Goal: Task Accomplishment & Management: Use online tool/utility

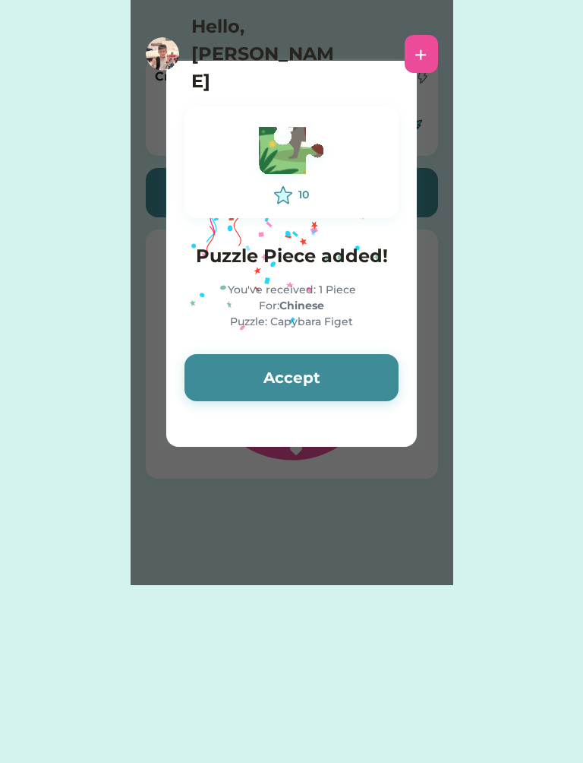
click at [312, 381] on button "Accept" at bounding box center [292, 377] width 214 height 47
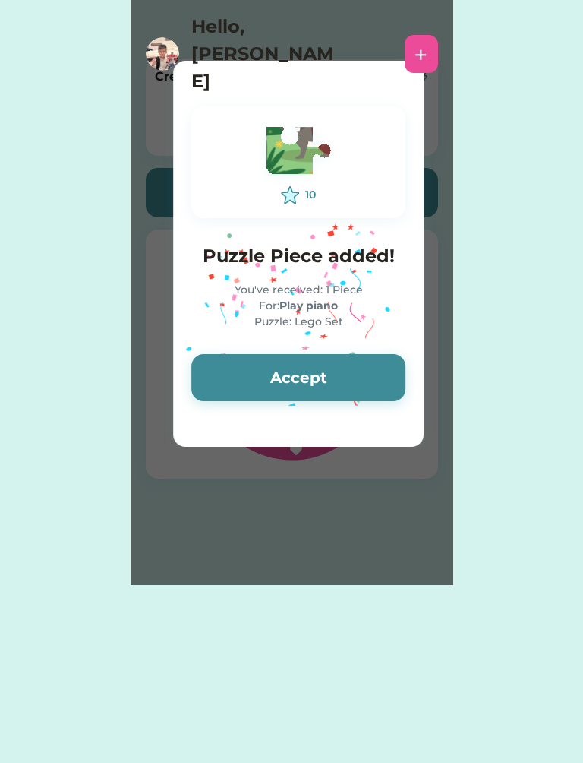
click at [319, 376] on button "Accept" at bounding box center [298, 377] width 214 height 47
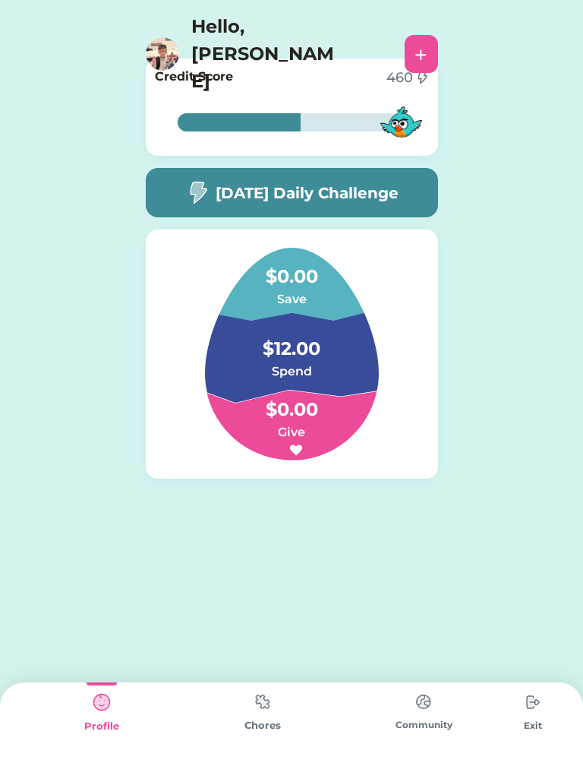
click at [321, 373] on h6 "Spend" at bounding box center [292, 371] width 152 height 18
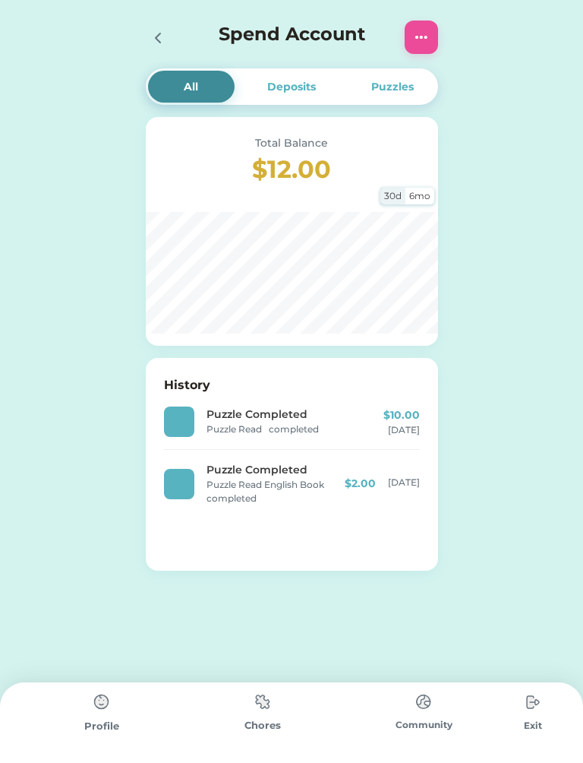
click at [271, 709] on img at bounding box center [263, 702] width 30 height 30
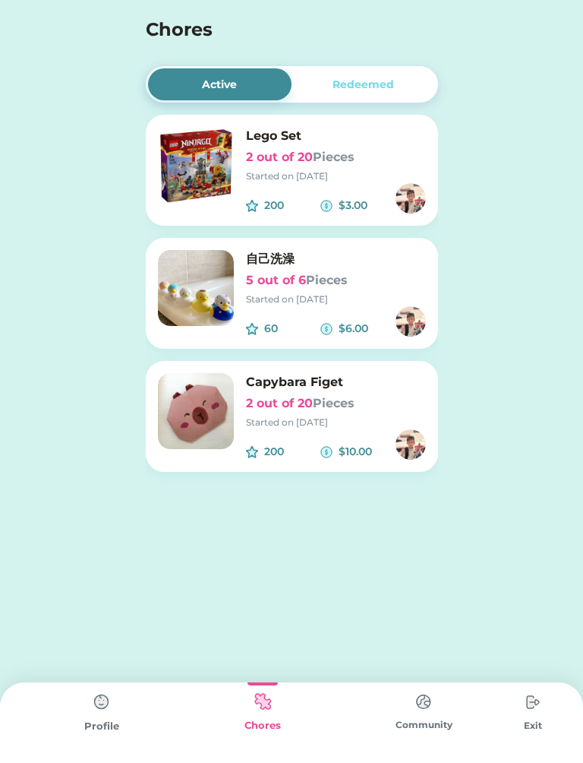
click at [383, 178] on div "Started on [DATE]" at bounding box center [336, 176] width 180 height 14
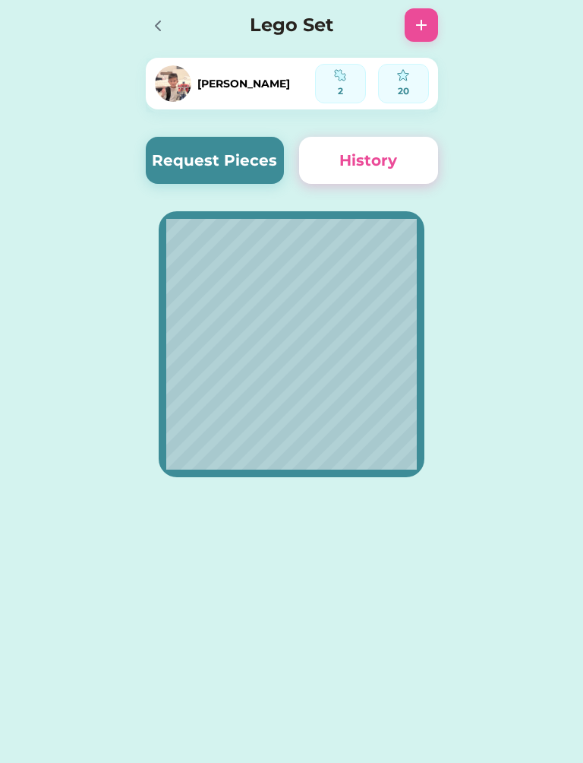
click at [239, 146] on button "Request Pieces" at bounding box center [215, 160] width 139 height 47
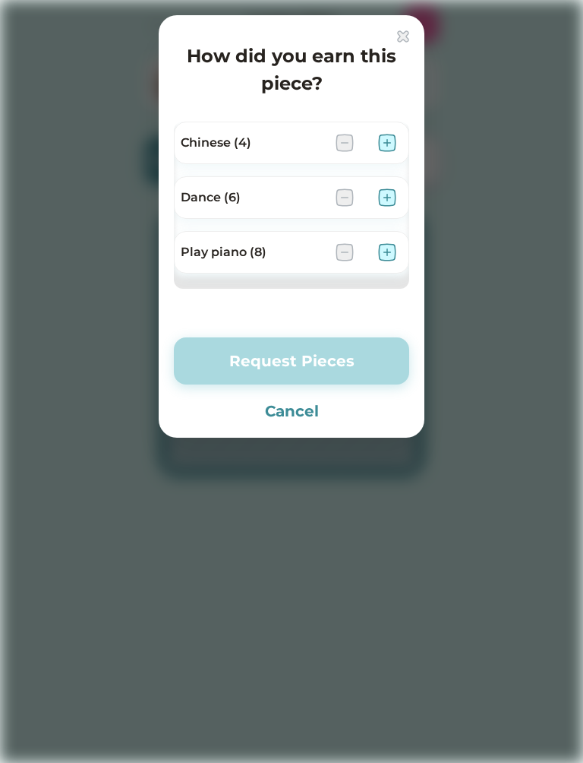
click at [390, 142] on img at bounding box center [387, 143] width 18 height 18
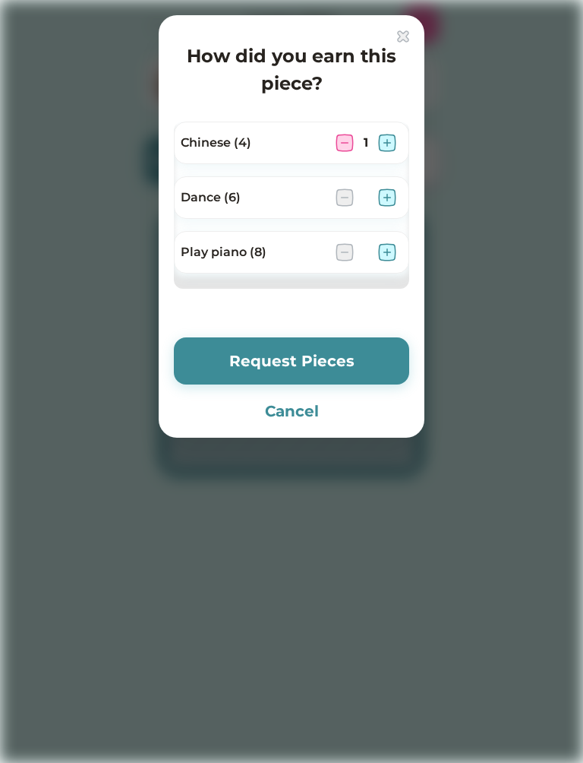
click at [381, 363] on button "Request Pieces" at bounding box center [291, 360] width 235 height 47
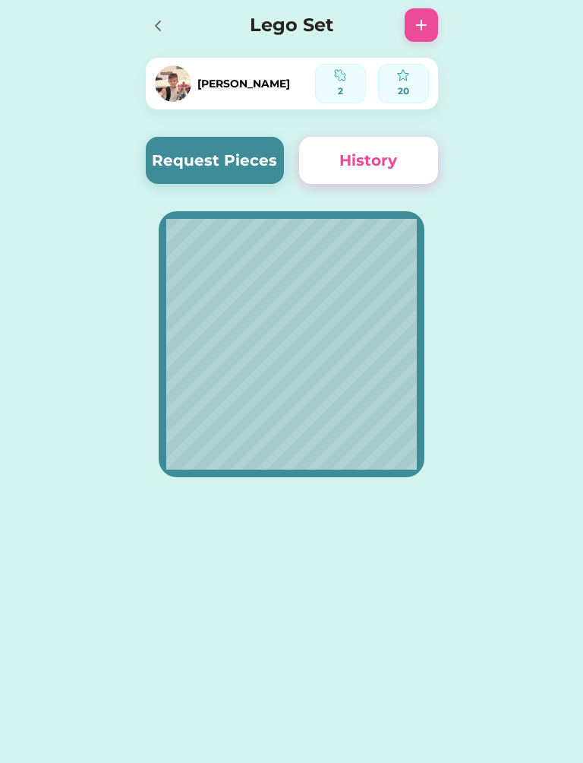
click at [154, 24] on icon at bounding box center [158, 26] width 18 height 18
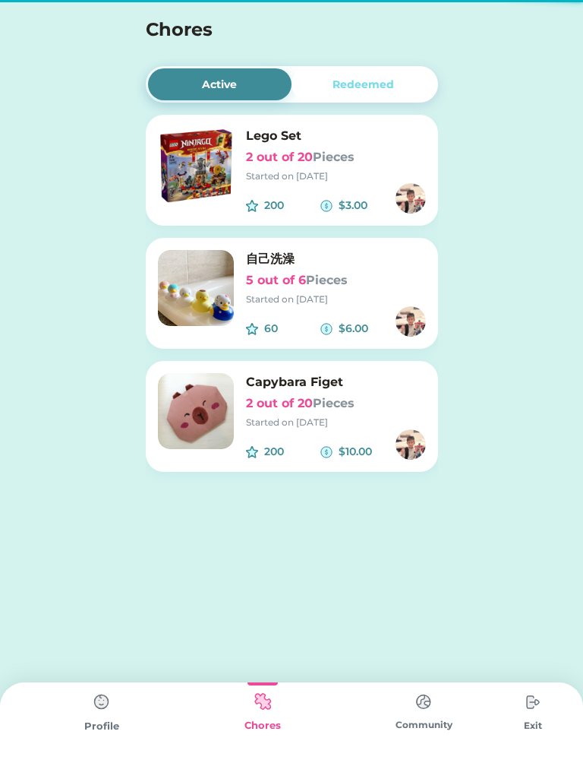
click at [281, 410] on h6 "2 out of 20 Pieces" at bounding box center [336, 403] width 180 height 18
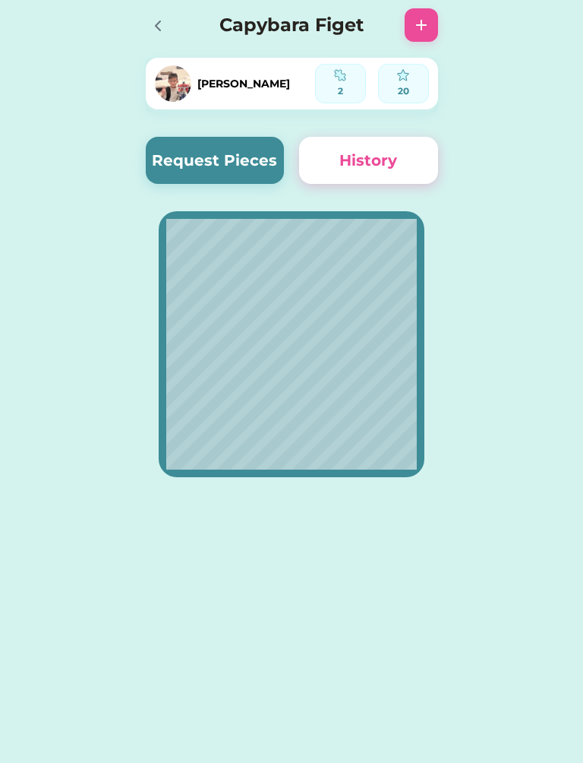
click at [243, 160] on button "Request Pieces" at bounding box center [215, 160] width 139 height 47
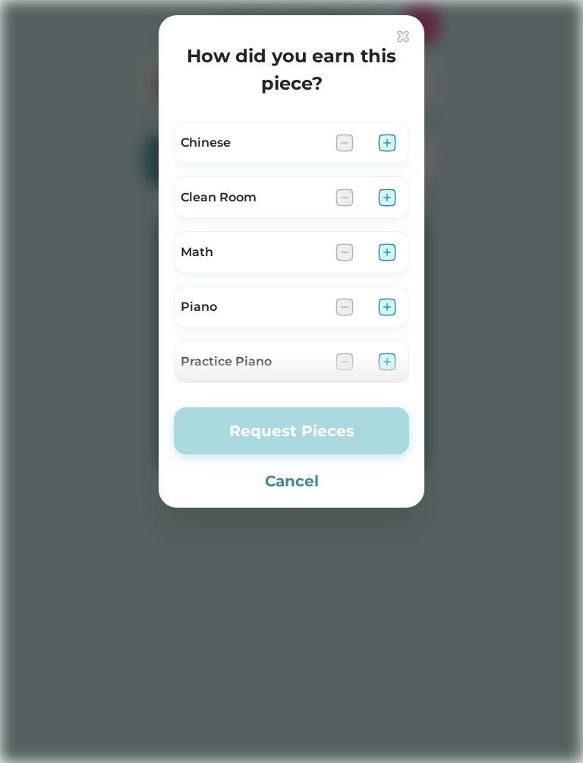
click at [398, 135] on div "Chinese" at bounding box center [291, 143] width 235 height 43
click at [387, 137] on img at bounding box center [387, 143] width 18 height 18
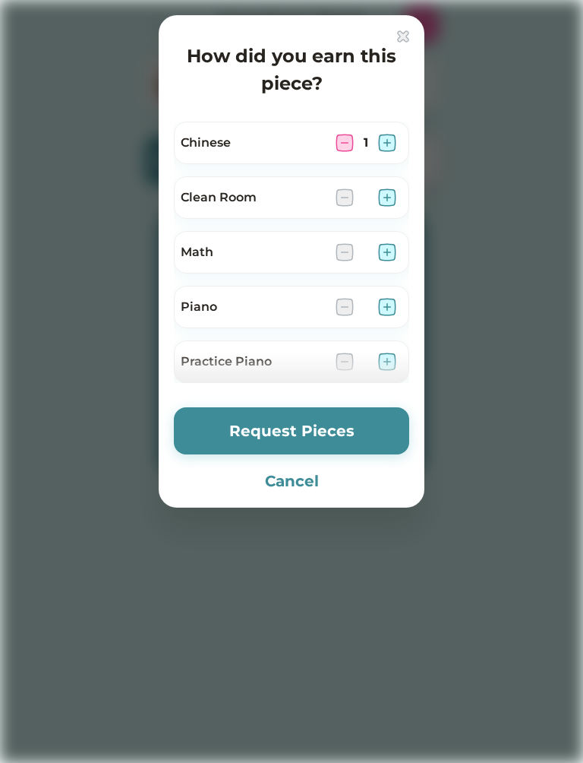
click at [383, 424] on button "Request Pieces" at bounding box center [291, 430] width 235 height 47
